Goal: Information Seeking & Learning: Learn about a topic

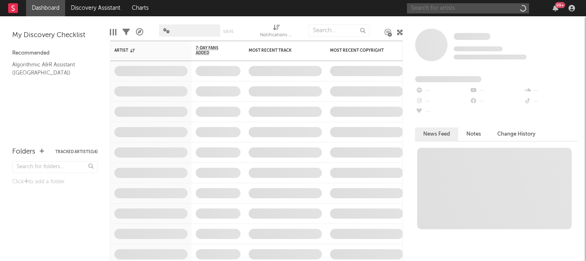
click at [450, 9] on input "text" at bounding box center [468, 8] width 122 height 10
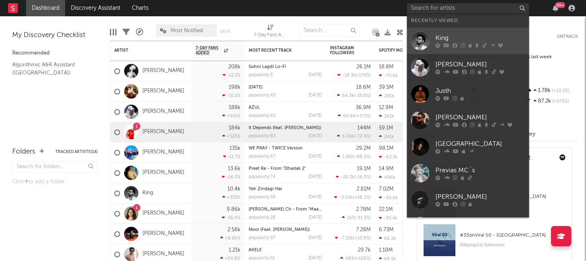
click at [452, 34] on div "King" at bounding box center [481, 38] width 90 height 10
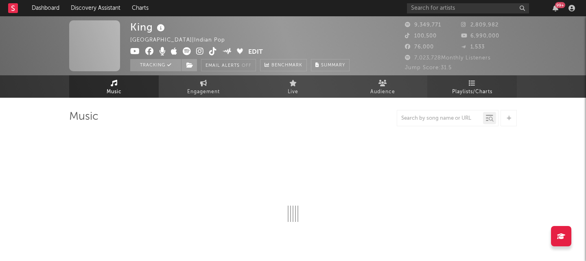
click at [464, 92] on span "Playlists/Charts" at bounding box center [472, 92] width 40 height 10
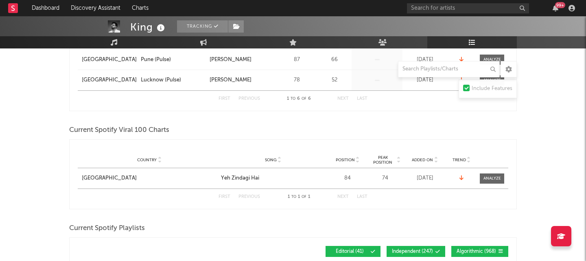
scroll to position [297, 0]
